Goal: Task Accomplishment & Management: Complete application form

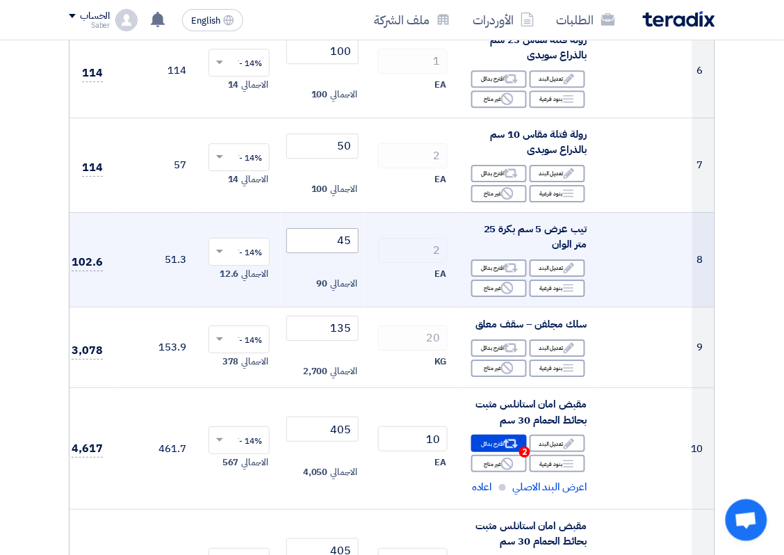
click at [344, 241] on input "45" at bounding box center [322, 240] width 72 height 25
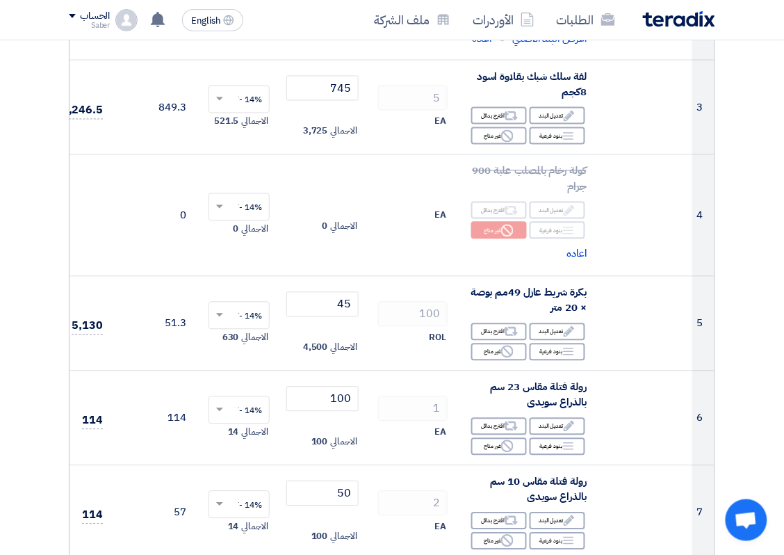
scroll to position [348, 0]
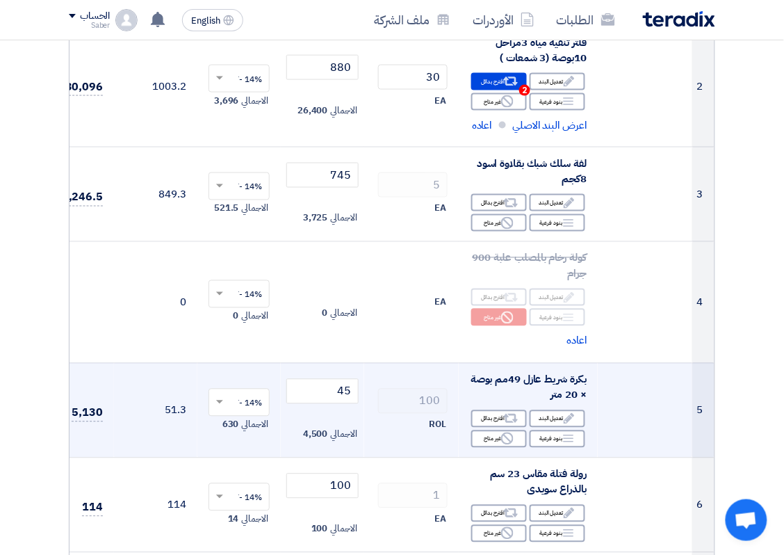
click at [344, 369] on td "45 الاجمالي 4,500" at bounding box center [322, 410] width 83 height 95
click at [339, 383] on input "45" at bounding box center [322, 391] width 72 height 25
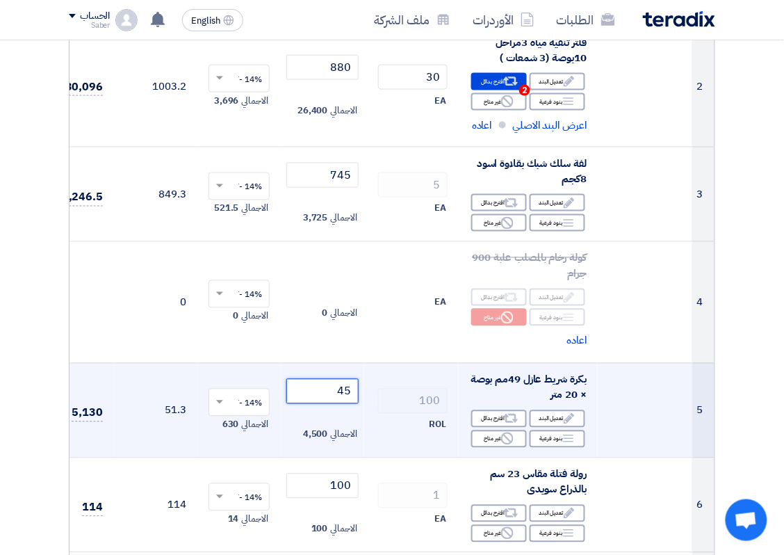
click at [339, 383] on input "45" at bounding box center [322, 391] width 72 height 25
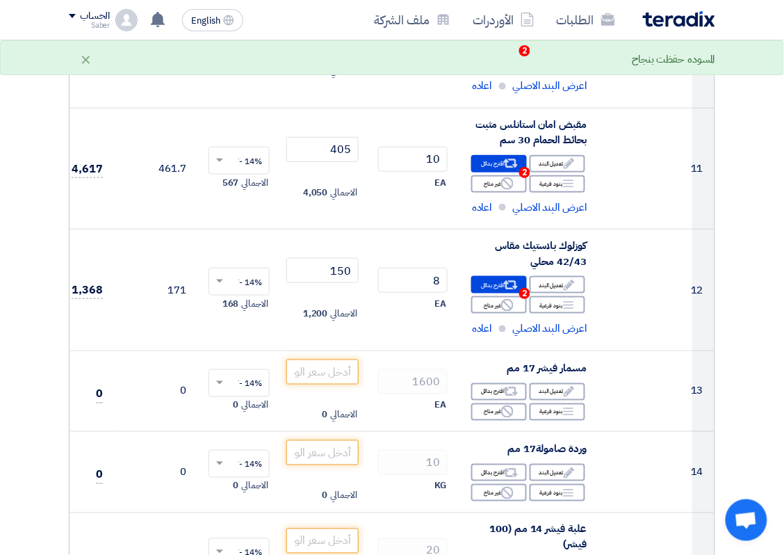
scroll to position [1217, 0]
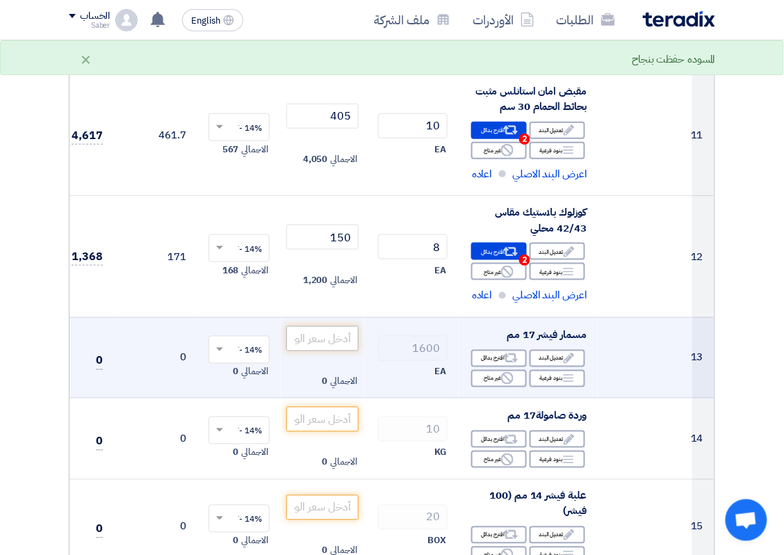
type input "110"
click at [337, 351] on input "number" at bounding box center [322, 338] width 72 height 25
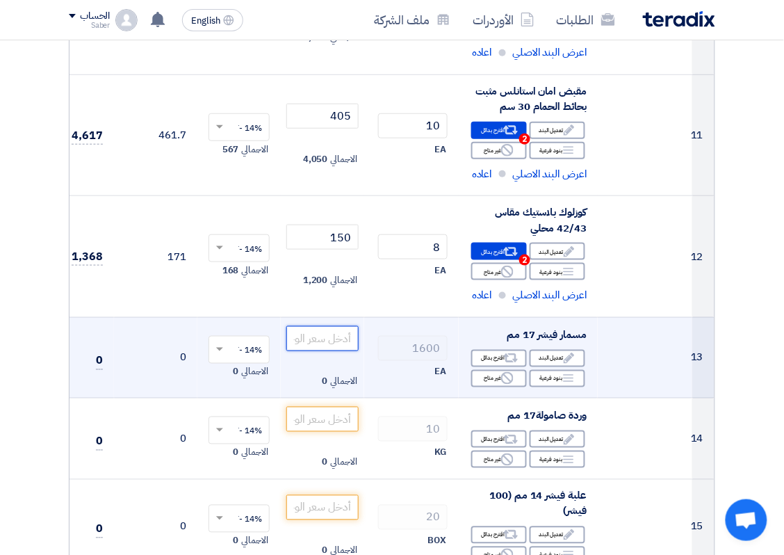
click at [339, 345] on input "number" at bounding box center [322, 338] width 72 height 25
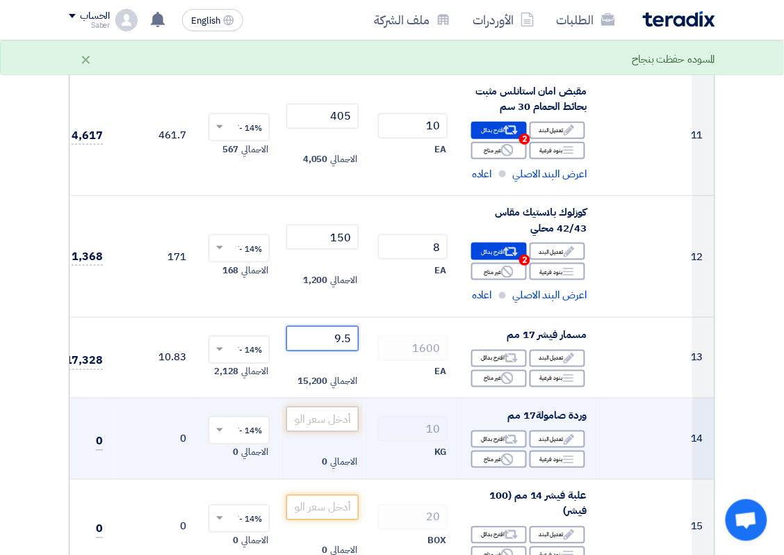
type input "9.5"
click at [325, 414] on input "number" at bounding box center [322, 419] width 72 height 25
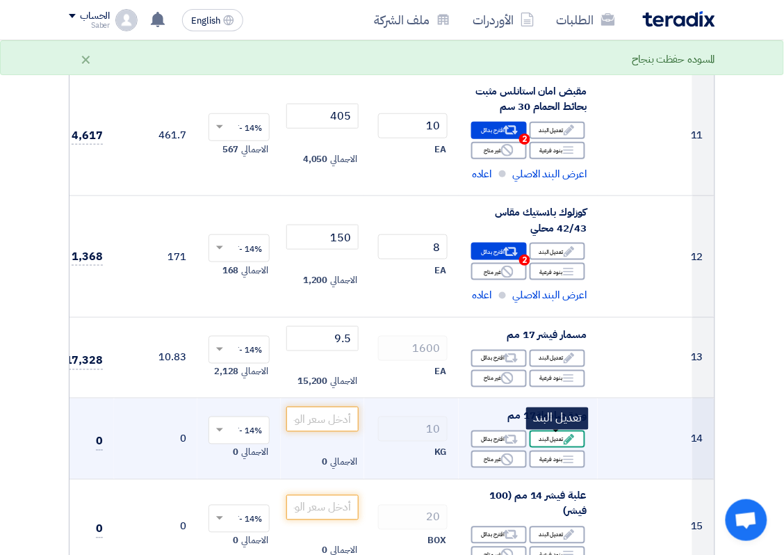
click at [549, 438] on div "Edit تعديل البند" at bounding box center [558, 438] width 56 height 17
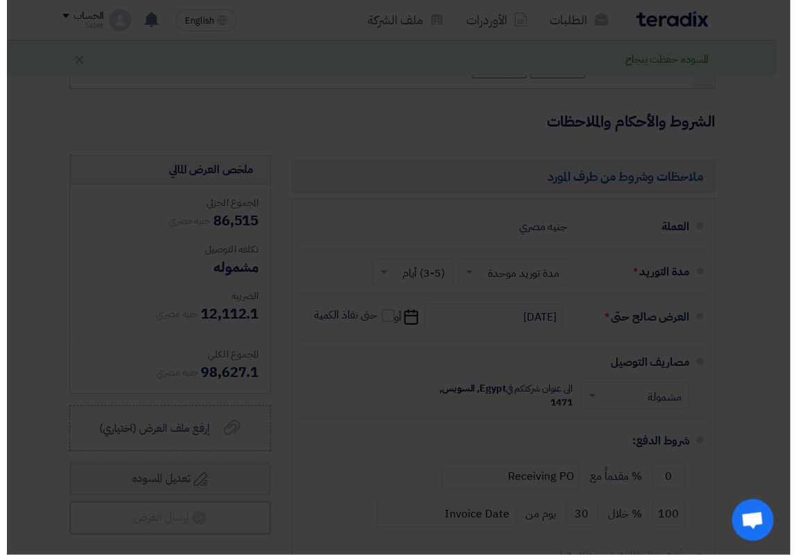
scroll to position [1095, 0]
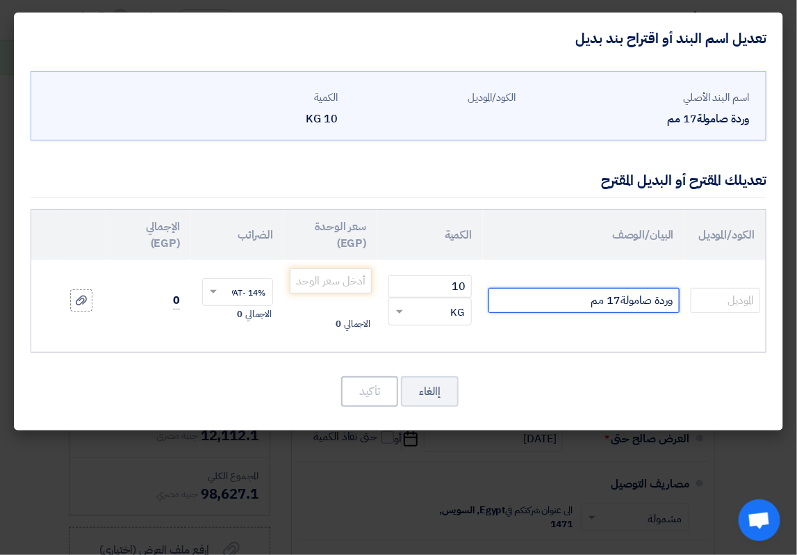
click at [669, 298] on input "وردة صامولة17 مم" at bounding box center [584, 300] width 191 height 25
click at [671, 300] on input "وردة صامولة17 مم" at bounding box center [584, 300] width 191 height 25
click at [674, 307] on input "وردة صامولة17 مم" at bounding box center [584, 300] width 191 height 25
type input "كيلو وردة صامولة17 مم"
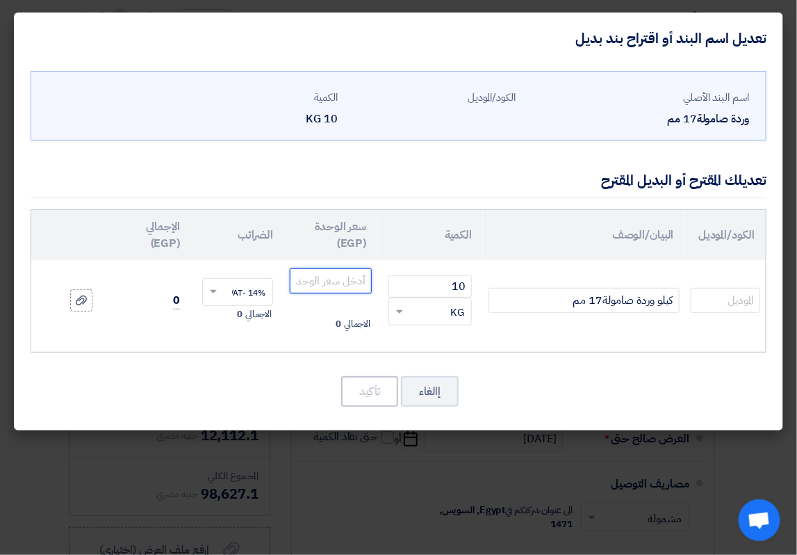
click at [345, 283] on input "number" at bounding box center [331, 280] width 82 height 25
type input "90"
click at [372, 372] on div "اسم البند الأصلي وردة صامولة17 مم الكود/الموديل الكمية 10 KG" at bounding box center [399, 247] width 770 height 366
click at [380, 387] on button "تأكيد" at bounding box center [369, 391] width 57 height 31
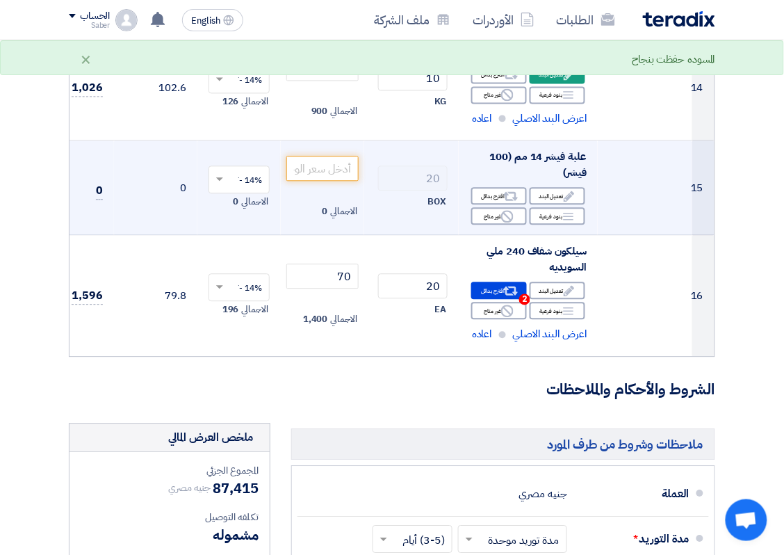
scroll to position [1493, 0]
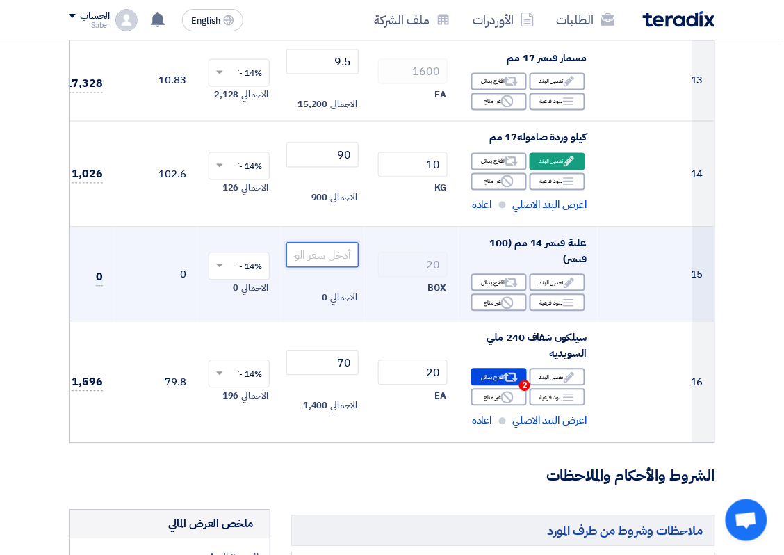
click at [345, 259] on input "number" at bounding box center [322, 255] width 72 height 25
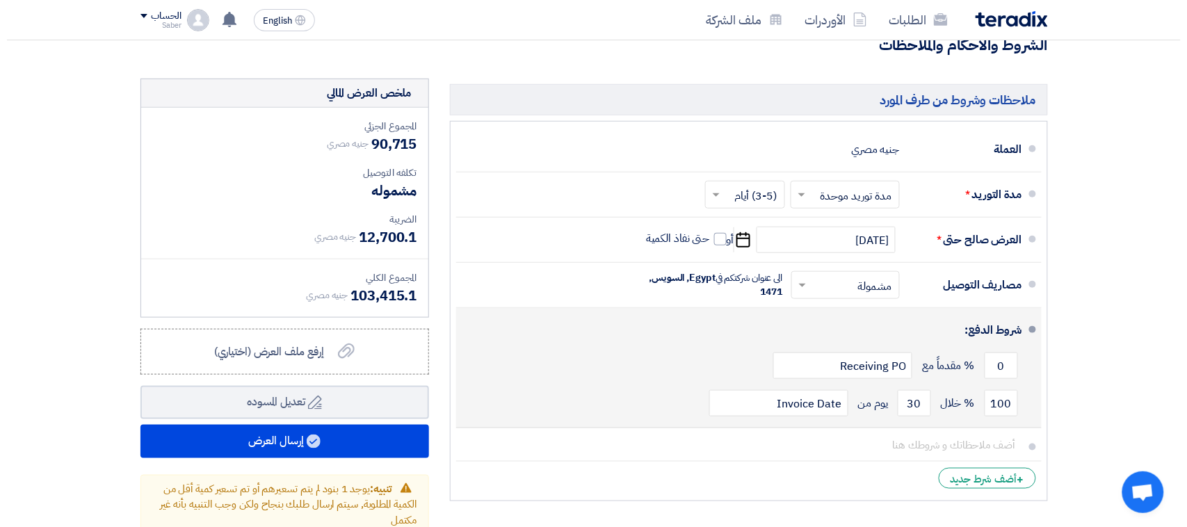
scroll to position [1999, 0]
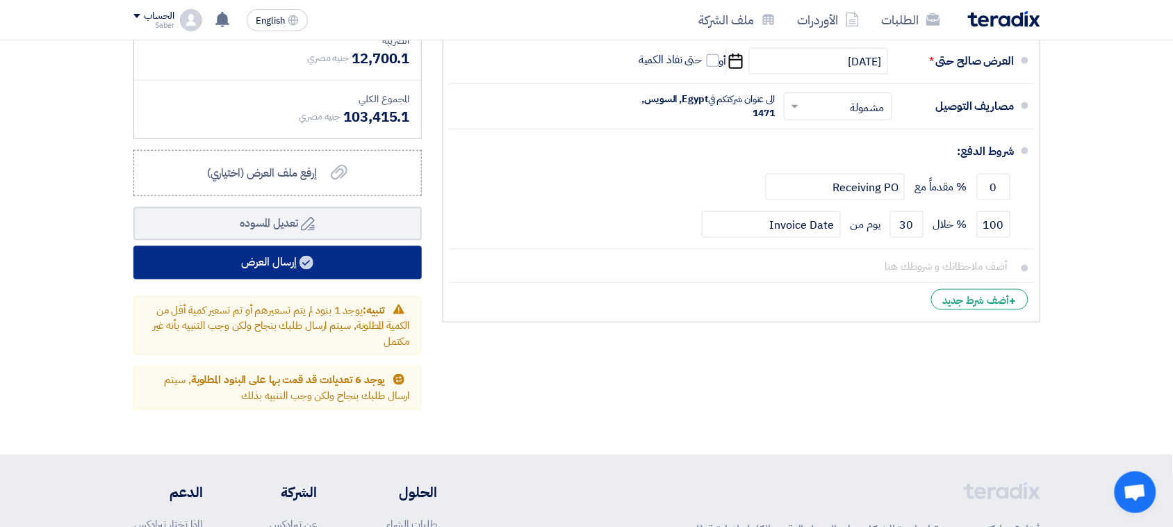
type input "165"
click at [329, 254] on button "إرسال العرض" at bounding box center [277, 262] width 288 height 33
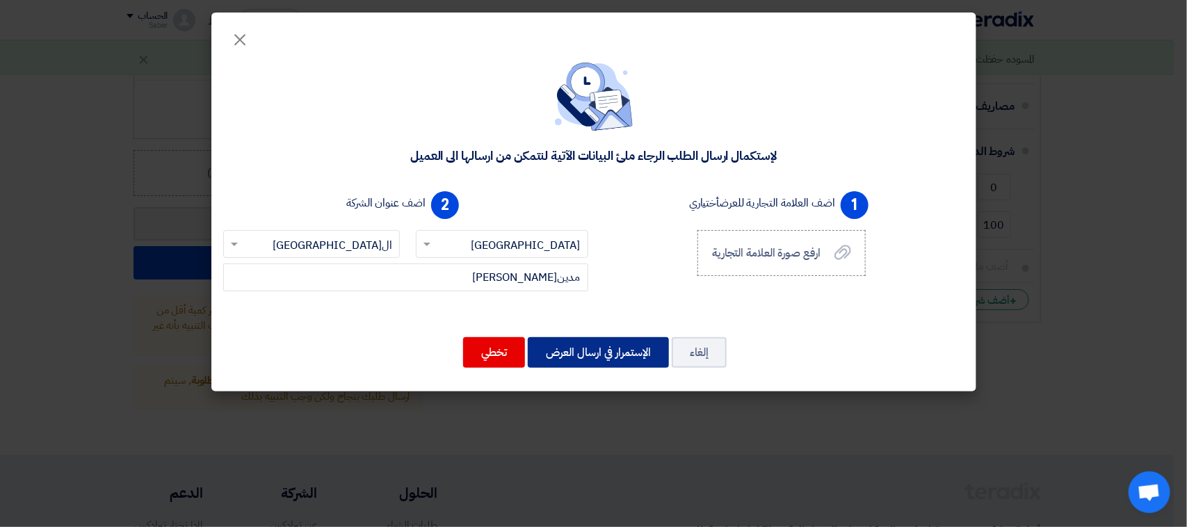
click at [548, 355] on button "الإستمرار في ارسال العرض" at bounding box center [598, 352] width 141 height 31
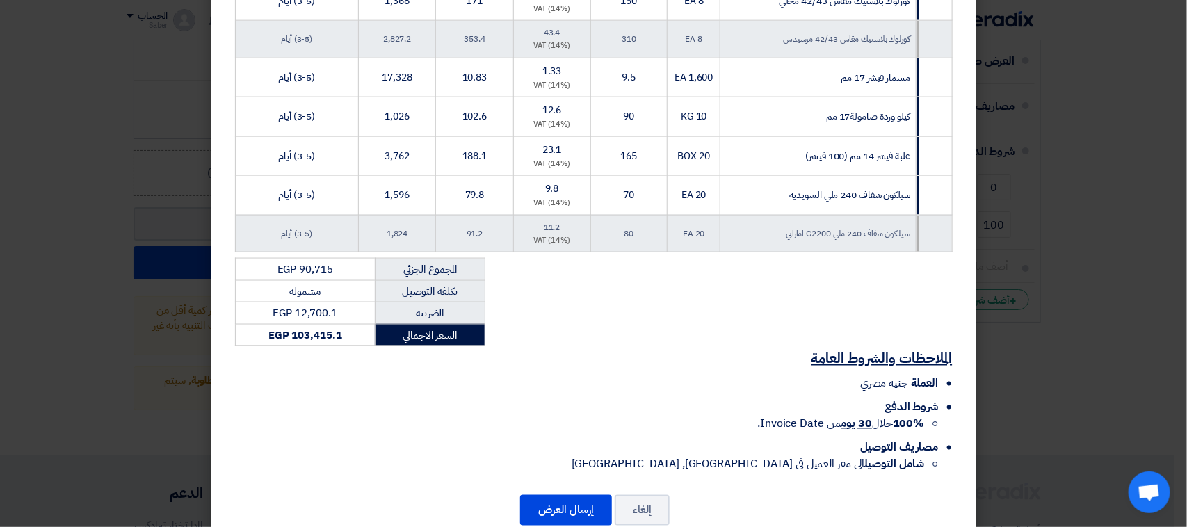
scroll to position [866, 0]
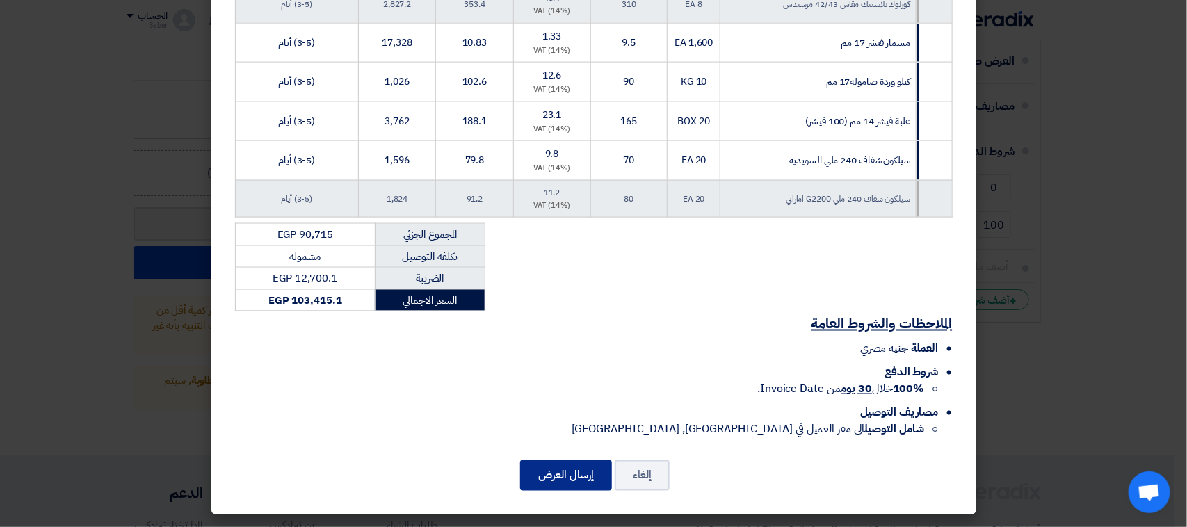
click at [571, 471] on button "إرسال العرض" at bounding box center [566, 475] width 92 height 31
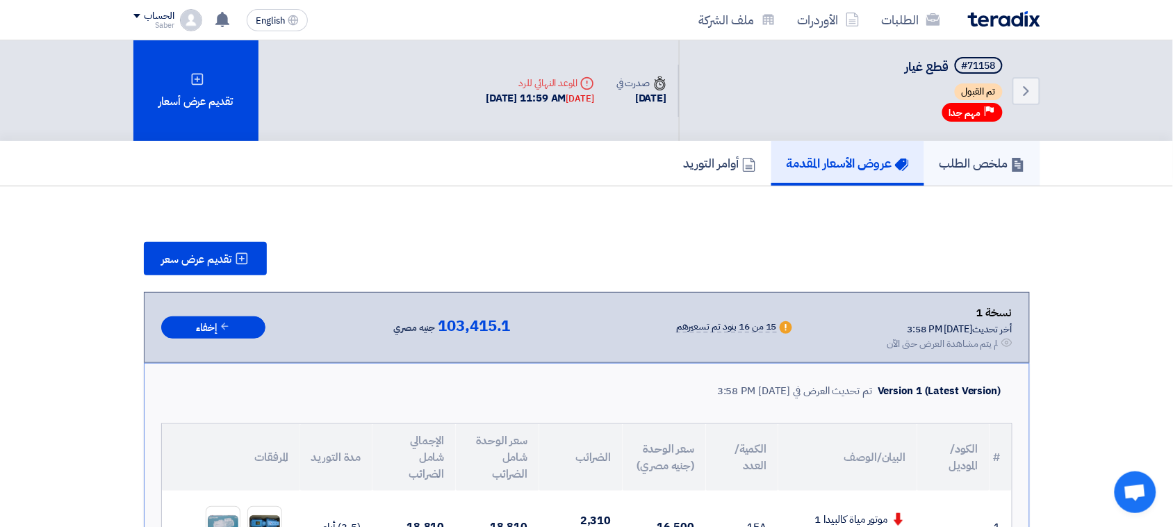
click at [783, 143] on link "ملخص الطلب" at bounding box center [983, 163] width 116 height 44
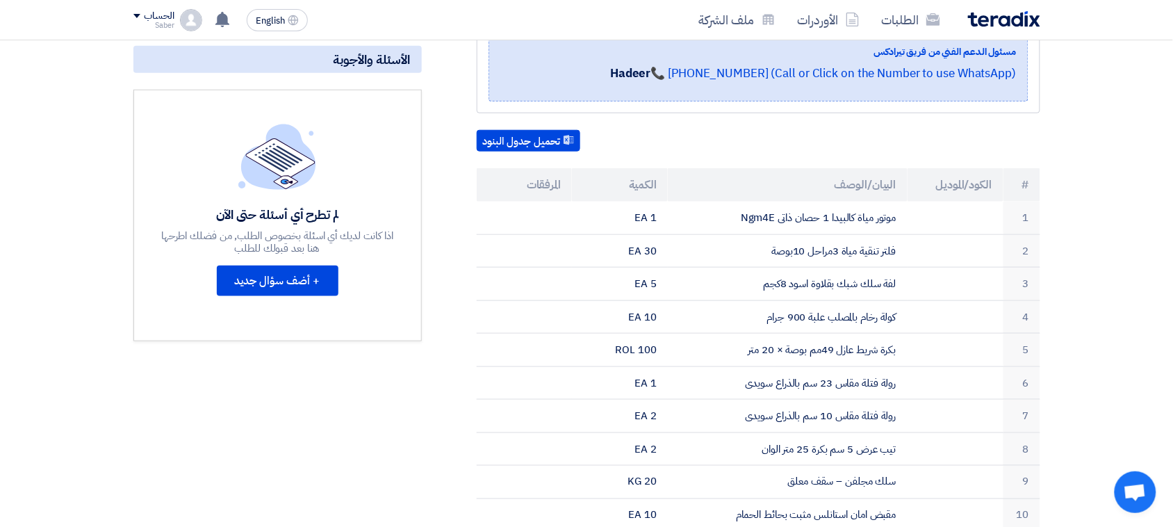
scroll to position [348, 0]
